Goal: Task Accomplishment & Management: Use online tool/utility

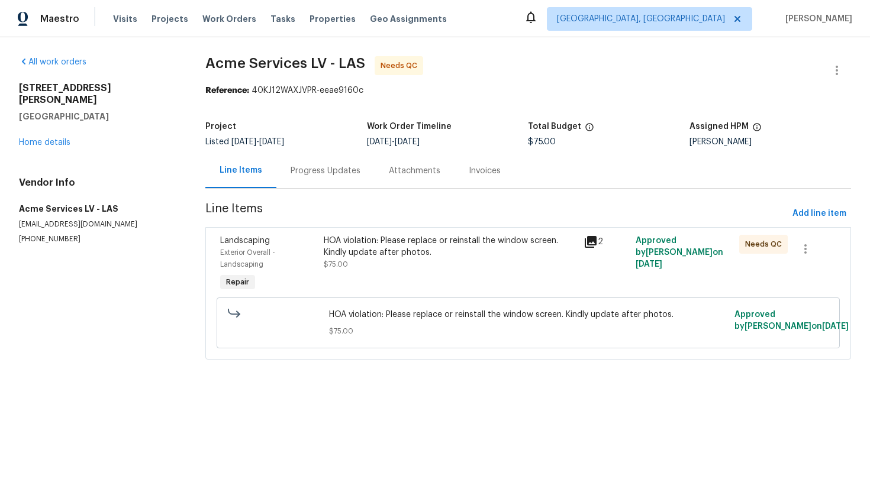
click at [314, 169] on div "Progress Updates" at bounding box center [326, 171] width 70 height 12
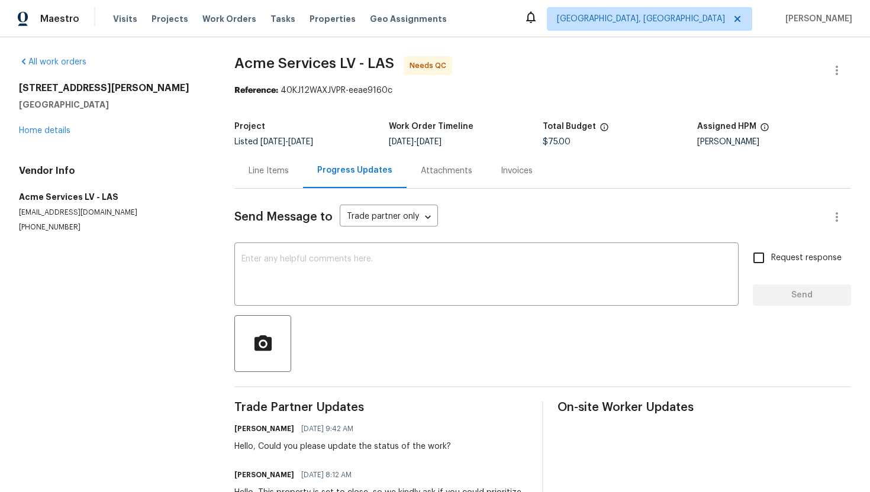
click at [273, 166] on div "Line Items" at bounding box center [269, 171] width 40 height 12
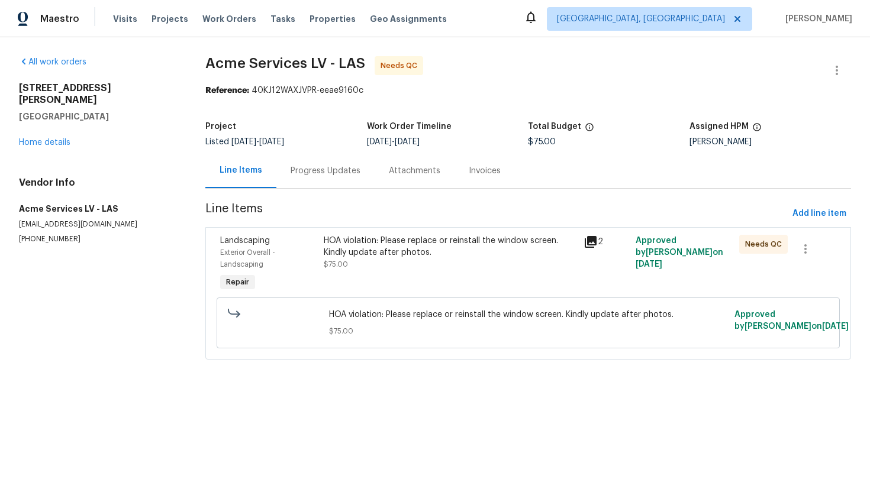
click at [425, 243] on div "HOA violation: Please replace or reinstall the window screen. Kindly update aft…" at bounding box center [450, 247] width 253 height 24
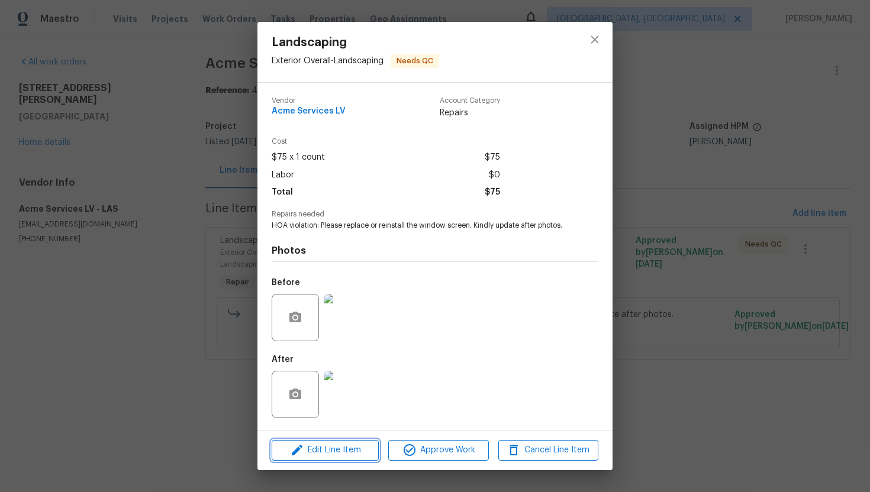
click at [354, 450] on span "Edit Line Item" at bounding box center [325, 450] width 100 height 15
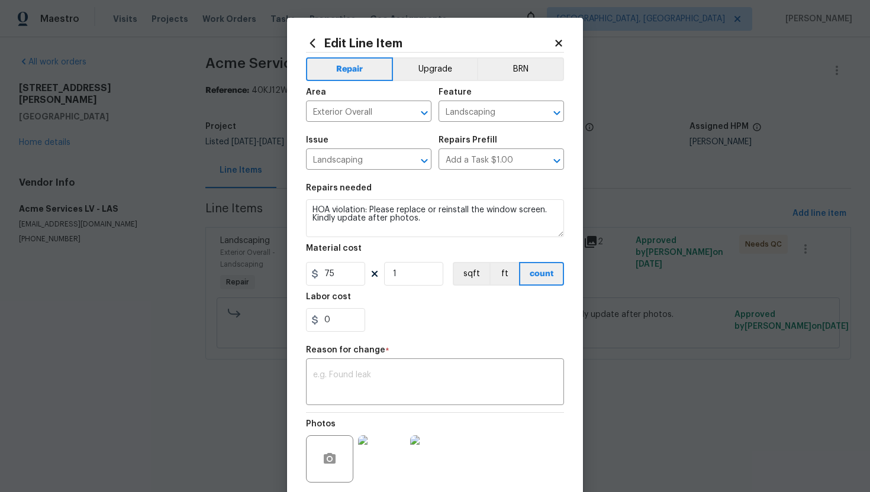
click at [557, 45] on icon at bounding box center [558, 43] width 7 height 7
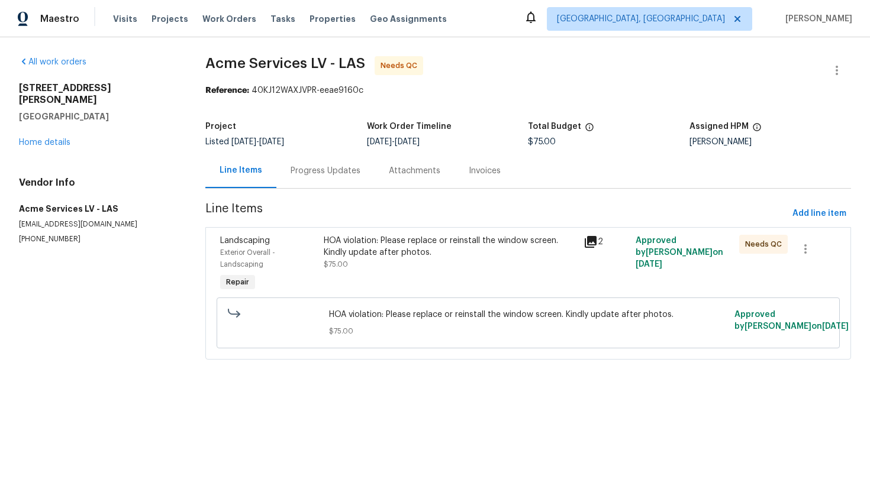
click at [416, 236] on div "HOA violation: Please replace or reinstall the window screen. Kindly update aft…" at bounding box center [450, 247] width 253 height 24
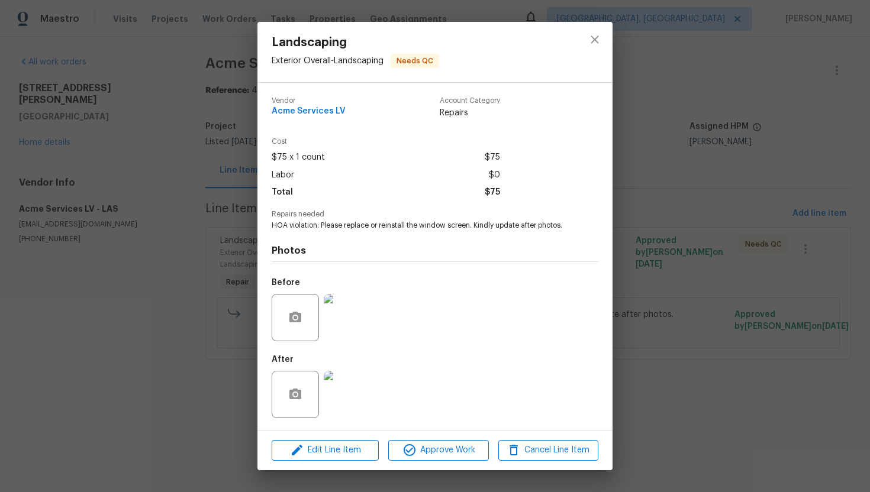
click at [424, 439] on div "Edit Line Item Approve Work Cancel Line Item" at bounding box center [434, 451] width 355 height 40
click at [443, 451] on span "Approve Work" at bounding box center [438, 450] width 93 height 15
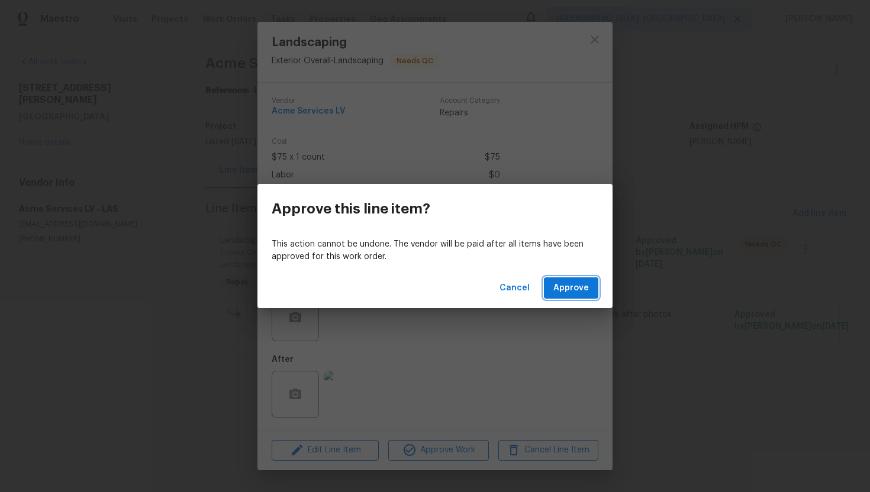
click at [584, 286] on span "Approve" at bounding box center [571, 288] width 36 height 15
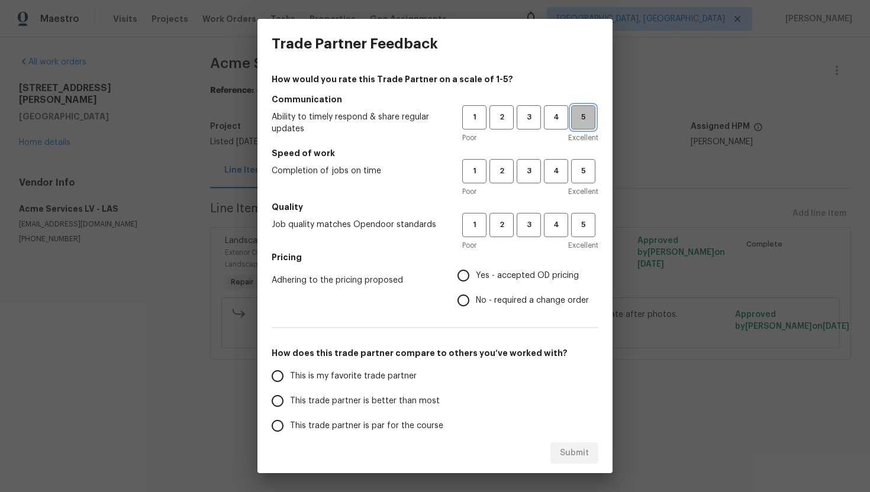
click at [587, 111] on span "5" at bounding box center [583, 118] width 22 height 14
click at [579, 175] on span "5" at bounding box center [583, 172] width 22 height 14
click at [583, 232] on button "5" at bounding box center [583, 225] width 24 height 24
click at [506, 275] on span "Yes - accepted OD pricing" at bounding box center [527, 276] width 103 height 12
click at [476, 275] on input "Yes - accepted OD pricing" at bounding box center [463, 275] width 25 height 25
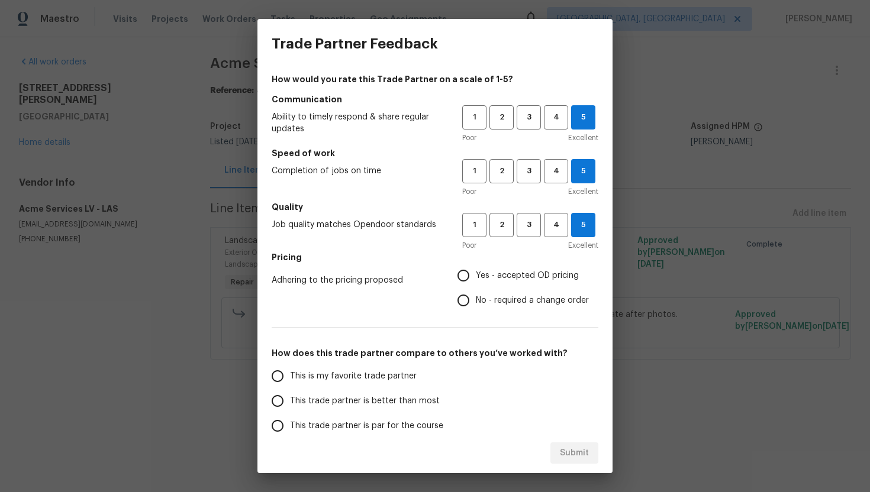
radio input "true"
click at [386, 378] on span "This is my favorite trade partner" at bounding box center [353, 376] width 127 height 12
click at [290, 378] on input "This is my favorite trade partner" at bounding box center [277, 376] width 25 height 25
click at [564, 449] on span "Submit" at bounding box center [574, 453] width 29 height 15
radio input "true"
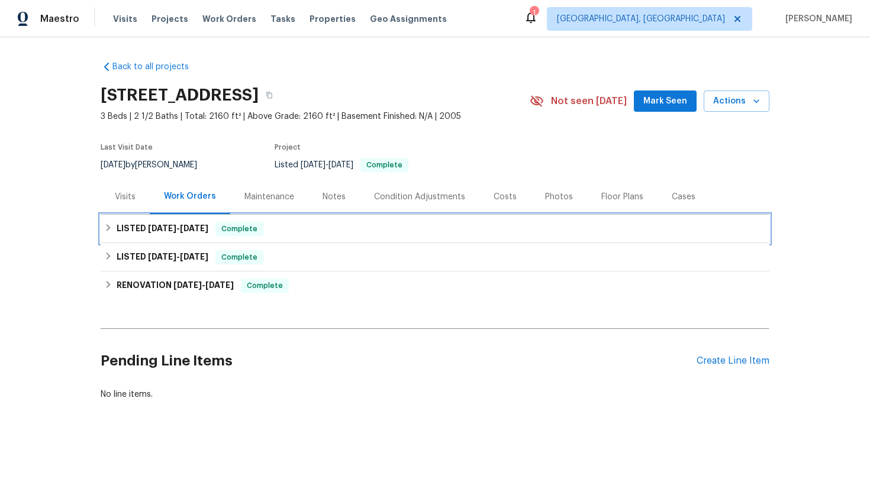
click at [310, 228] on div "LISTED 8/22/25 - 8/26/25 Complete" at bounding box center [435, 229] width 662 height 14
click at [333, 238] on div "LISTED [DATE] - [DATE] Complete" at bounding box center [435, 229] width 669 height 28
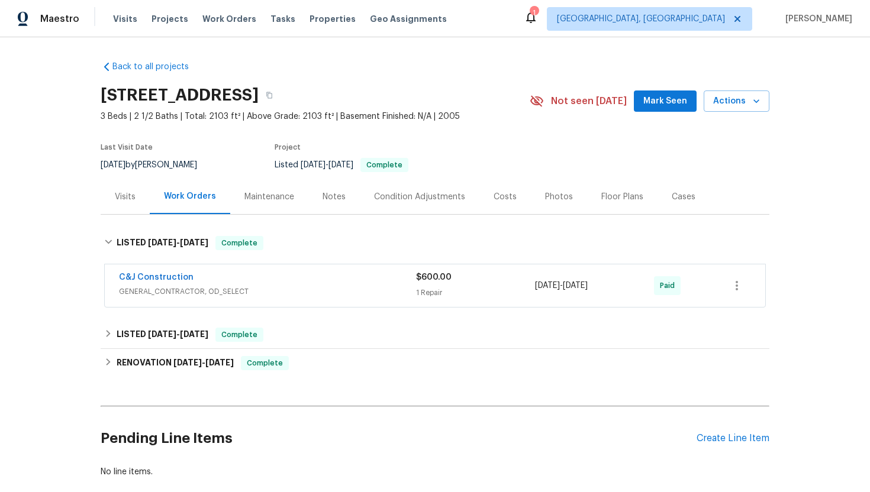
click at [306, 274] on div "C&J Construction" at bounding box center [267, 279] width 297 height 14
